Goal: Task Accomplishment & Management: Manage account settings

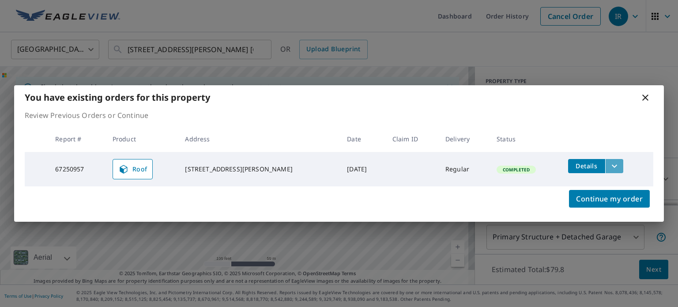
click at [609, 166] on icon "filesDropdownBtn-67250957" at bounding box center [614, 166] width 11 height 11
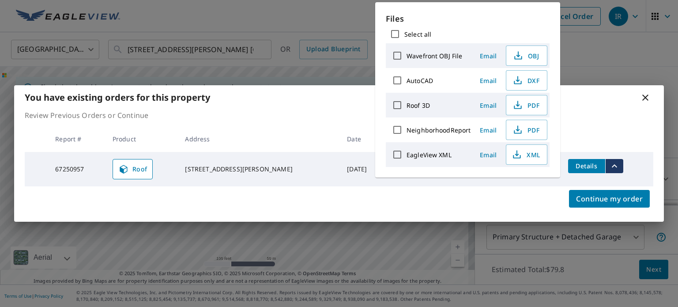
click at [394, 30] on input "Select all" at bounding box center [395, 34] width 19 height 19
checkbox input "true"
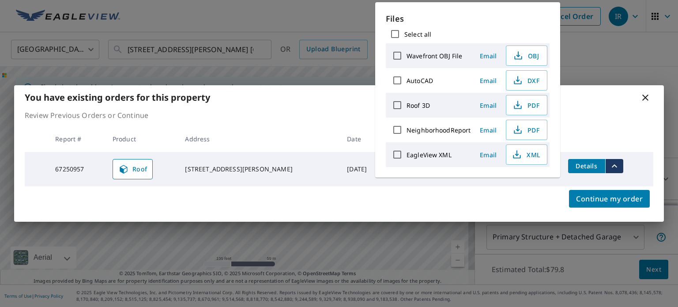
checkbox input "true"
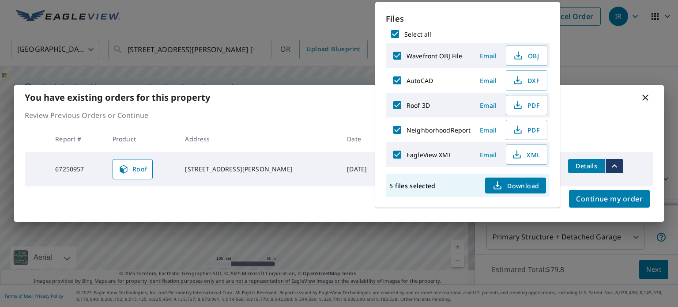
click at [499, 182] on icon "button" at bounding box center [497, 185] width 11 height 11
click at [602, 109] on div "You have existing orders for this property" at bounding box center [339, 97] width 650 height 24
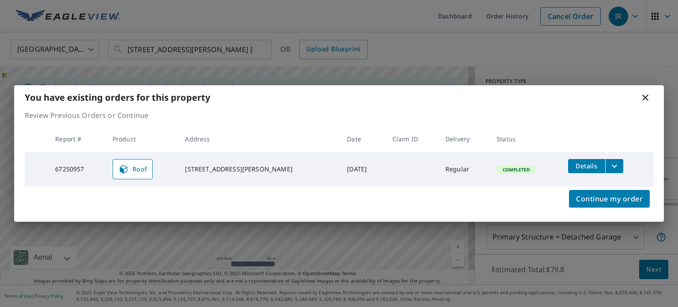
click at [645, 97] on icon at bounding box center [645, 97] width 11 height 11
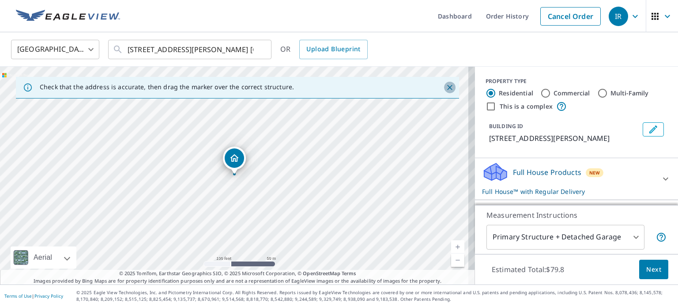
click at [446, 87] on icon "Close" at bounding box center [450, 87] width 9 height 9
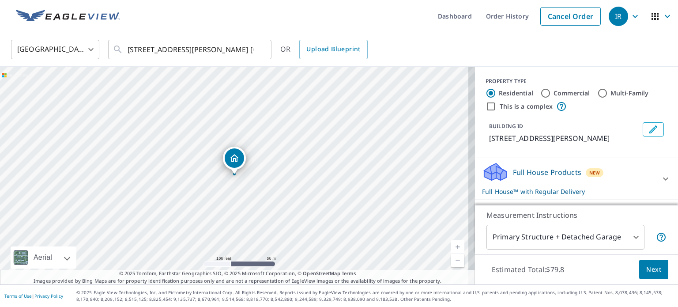
click at [352, 17] on ul "Dashboard Order History Cancel Order" at bounding box center [365, 16] width 480 height 32
click at [230, 156] on icon "Dropped pin, building 1, Residential property, 4804 Patterson Ln Colleyville, T…" at bounding box center [234, 158] width 11 height 11
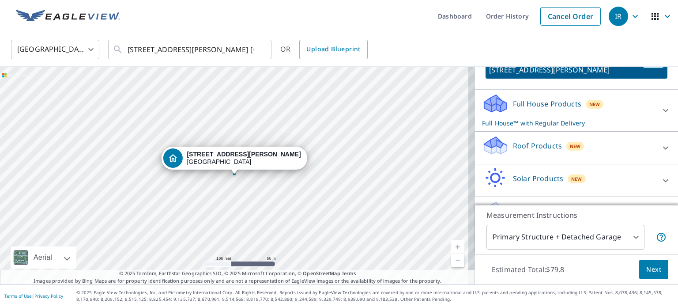
scroll to position [92, 0]
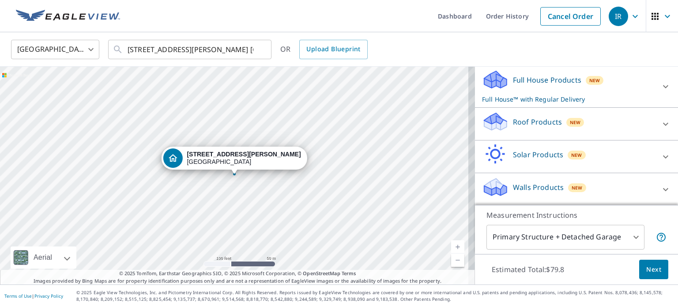
click at [542, 128] on div "Roof Products New" at bounding box center [568, 123] width 173 height 25
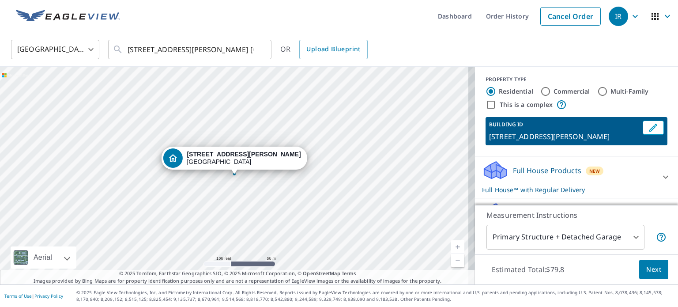
scroll to position [0, 0]
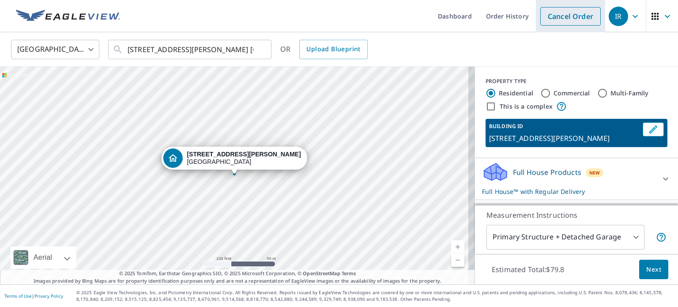
click at [575, 19] on link "Cancel Order" at bounding box center [571, 16] width 61 height 19
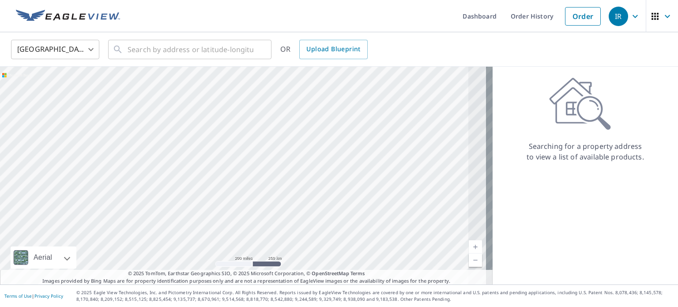
click at [419, 23] on ul "Dashboard Order History Order" at bounding box center [365, 16] width 480 height 32
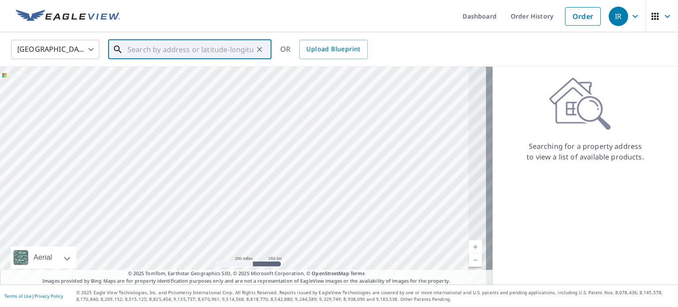
click at [239, 44] on input "text" at bounding box center [191, 49] width 126 height 25
paste input "[STREET_ADDRESS][PERSON_NAME] [GEOGRAPHIC_DATA]"
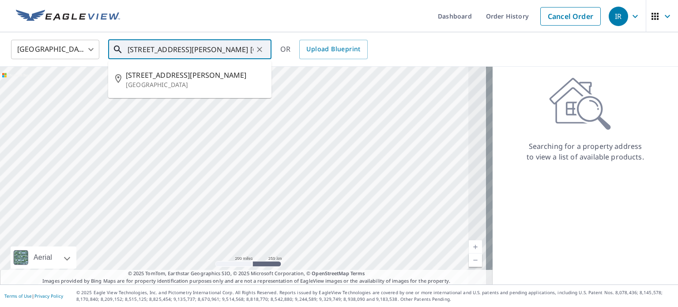
scroll to position [0, 7]
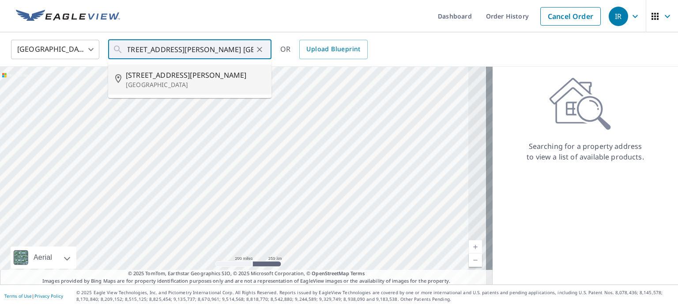
type input "[STREET_ADDRESS][PERSON_NAME]"
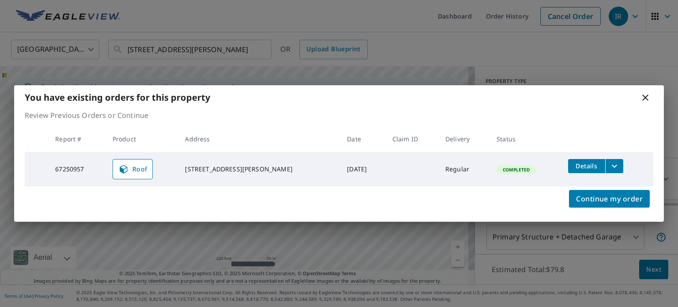
click at [647, 98] on icon at bounding box center [646, 98] width 6 height 6
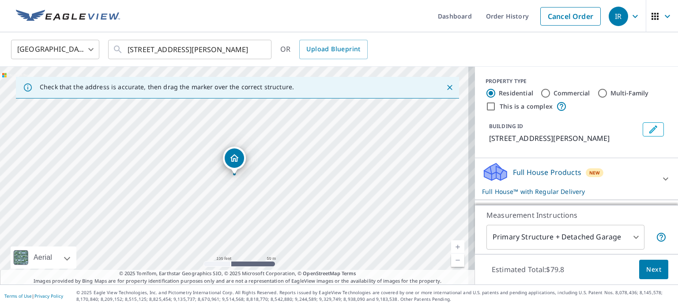
click at [233, 159] on icon "Dropped pin, building 1, Residential property, 4804 Patterson Ln Colleyville, T…" at bounding box center [234, 158] width 9 height 8
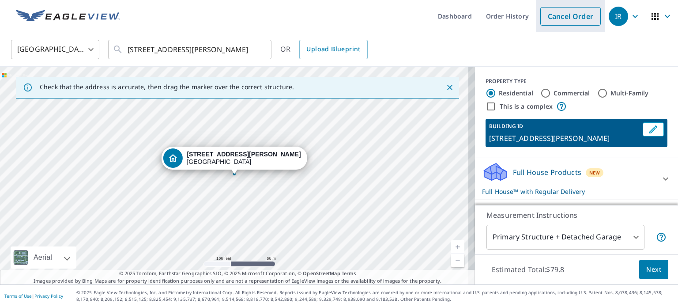
click at [575, 14] on link "Cancel Order" at bounding box center [571, 16] width 61 height 19
